Goal: Use online tool/utility

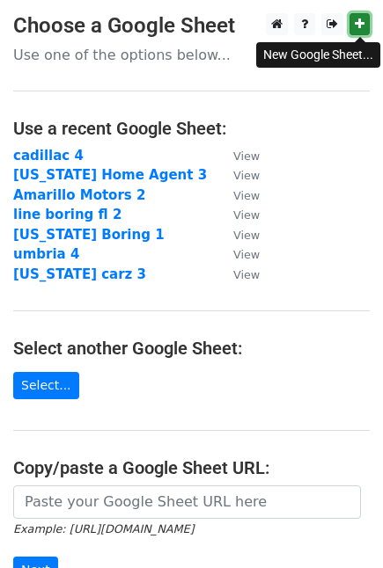
click at [357, 23] on icon at bounding box center [359, 24] width 10 height 12
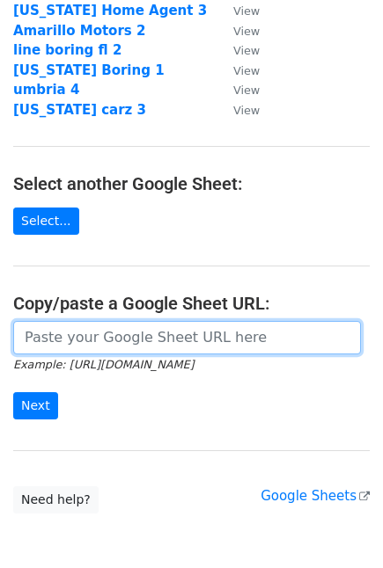
click at [215, 345] on input "url" at bounding box center [186, 337] width 347 height 33
paste input "[URL][DOMAIN_NAME]"
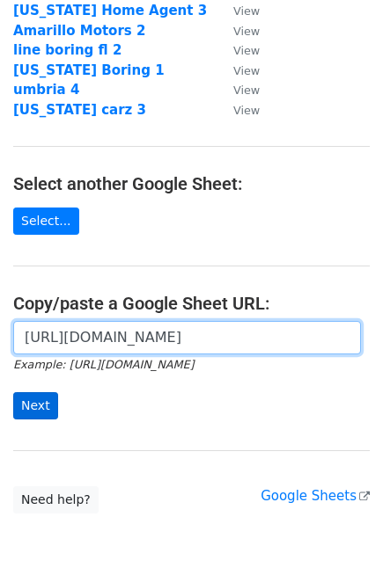
type input "https://docs.google.com/spreadsheets/d/1toM98nJ9TaaYKusUlMCd77fO2Gw7LLzFDNK_y7d…"
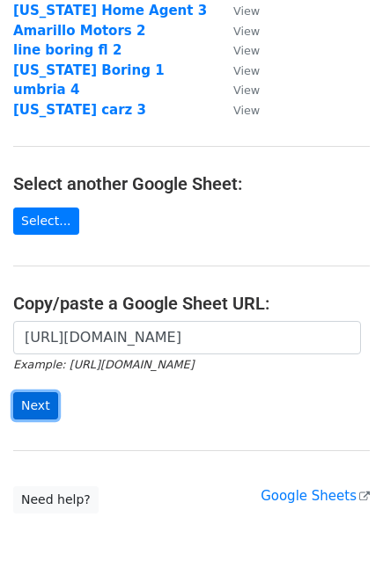
click at [33, 413] on input "Next" at bounding box center [35, 405] width 45 height 27
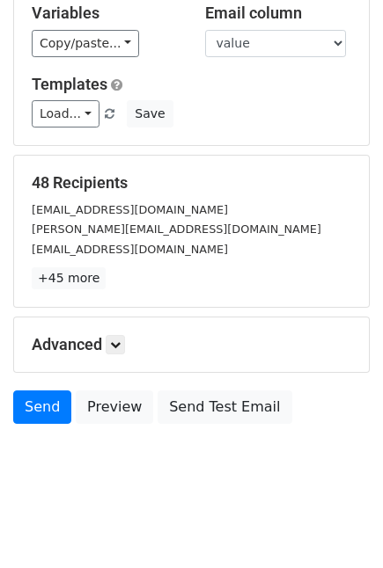
scroll to position [116, 0]
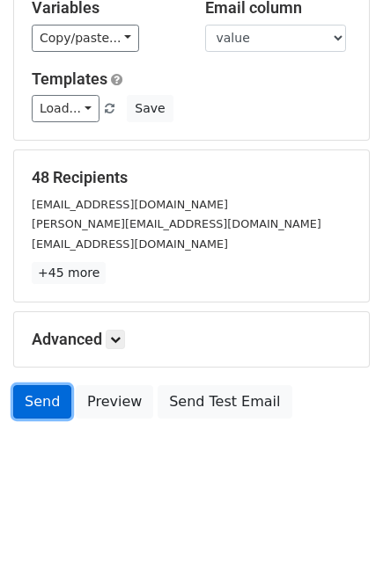
click at [54, 393] on link "Send" at bounding box center [42, 401] width 58 height 33
